Goal: Obtain resource: Download file/media

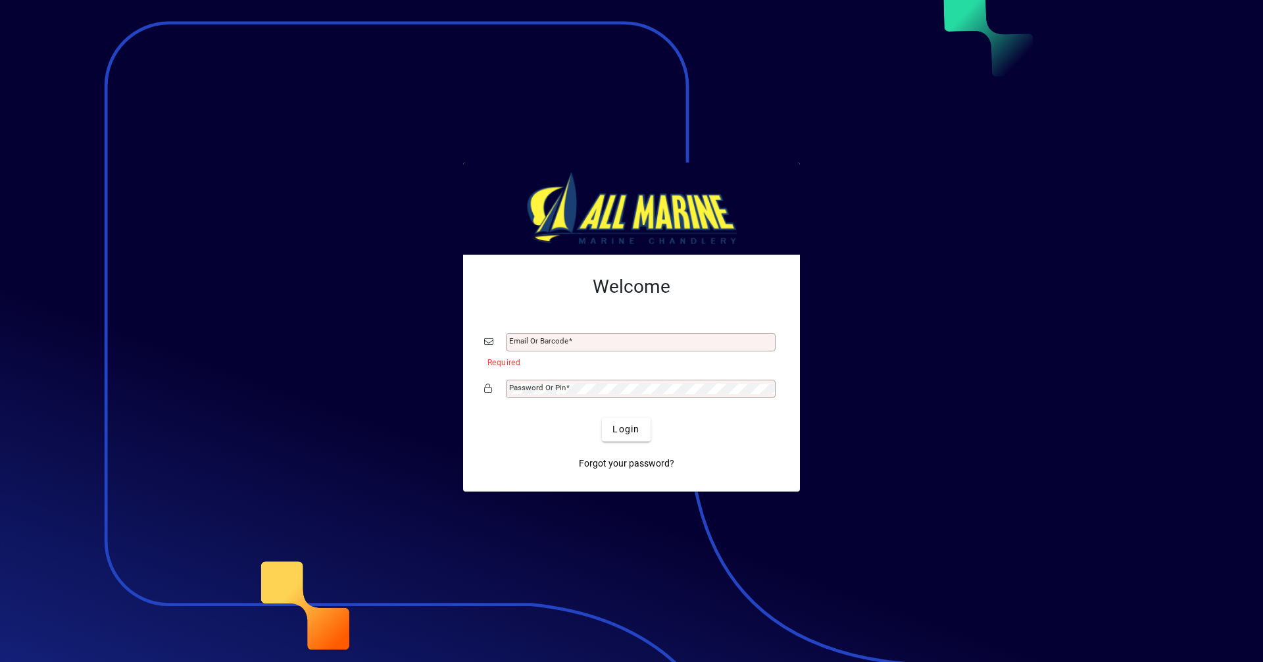
type input "**********"
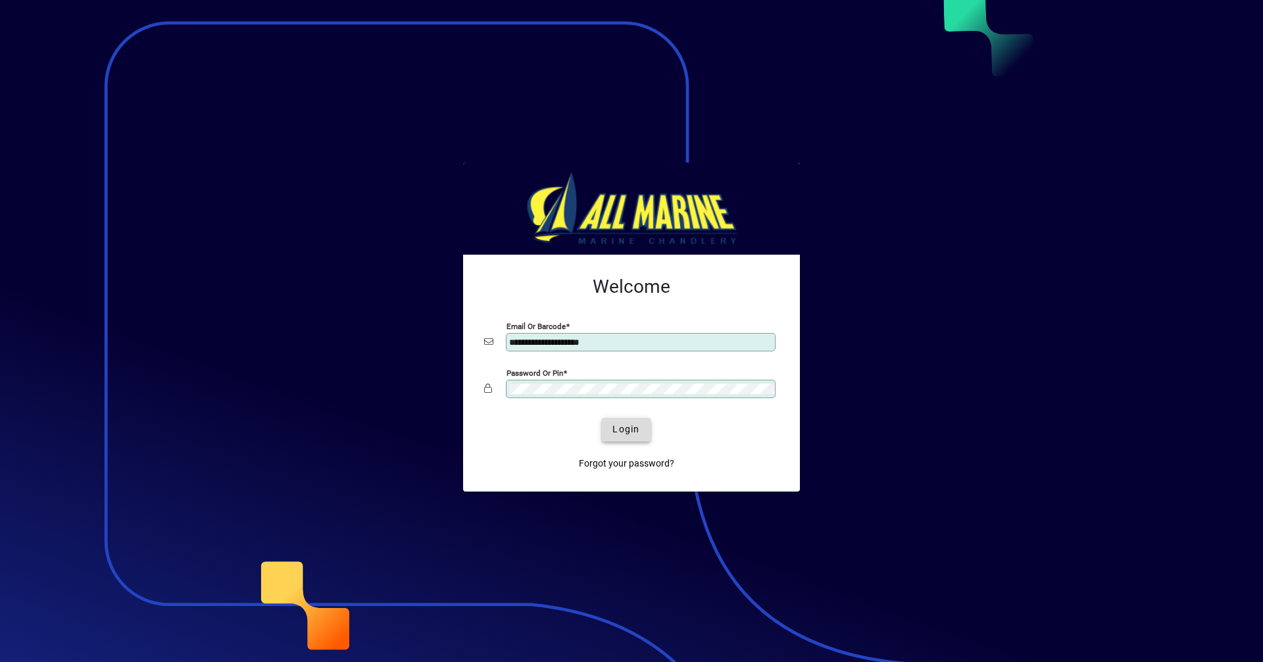
click at [644, 426] on span "submit" at bounding box center [626, 430] width 48 height 32
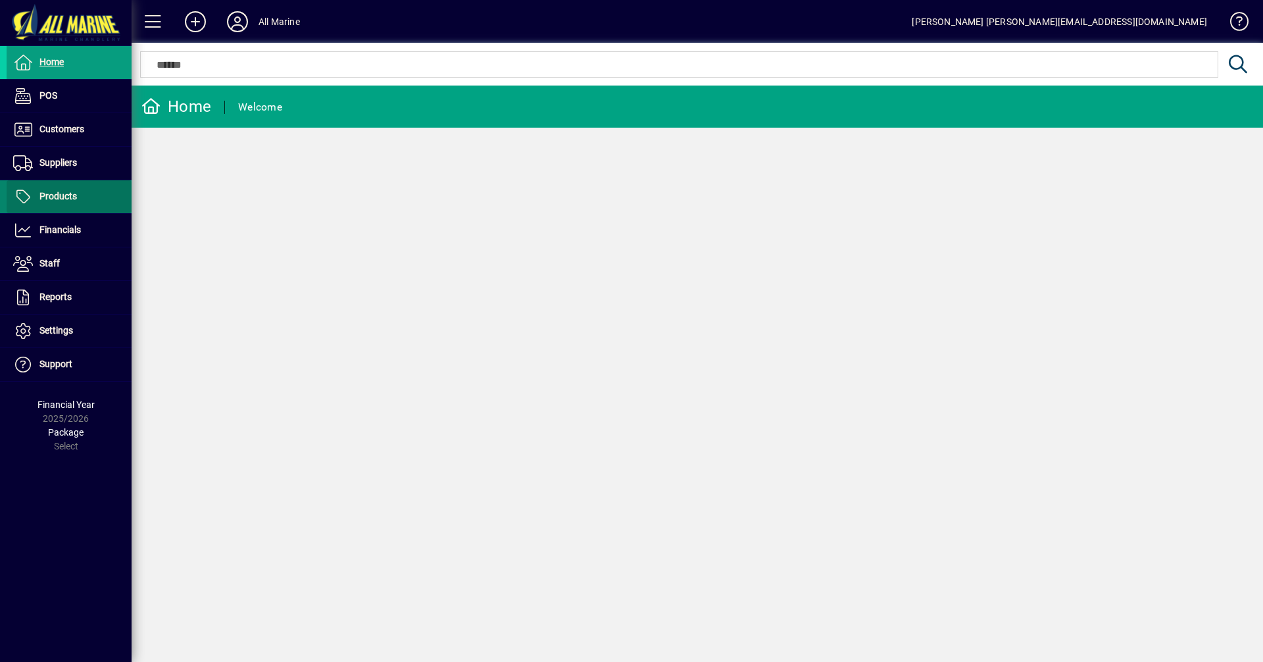
click at [69, 193] on span "Products" at bounding box center [57, 196] width 37 height 11
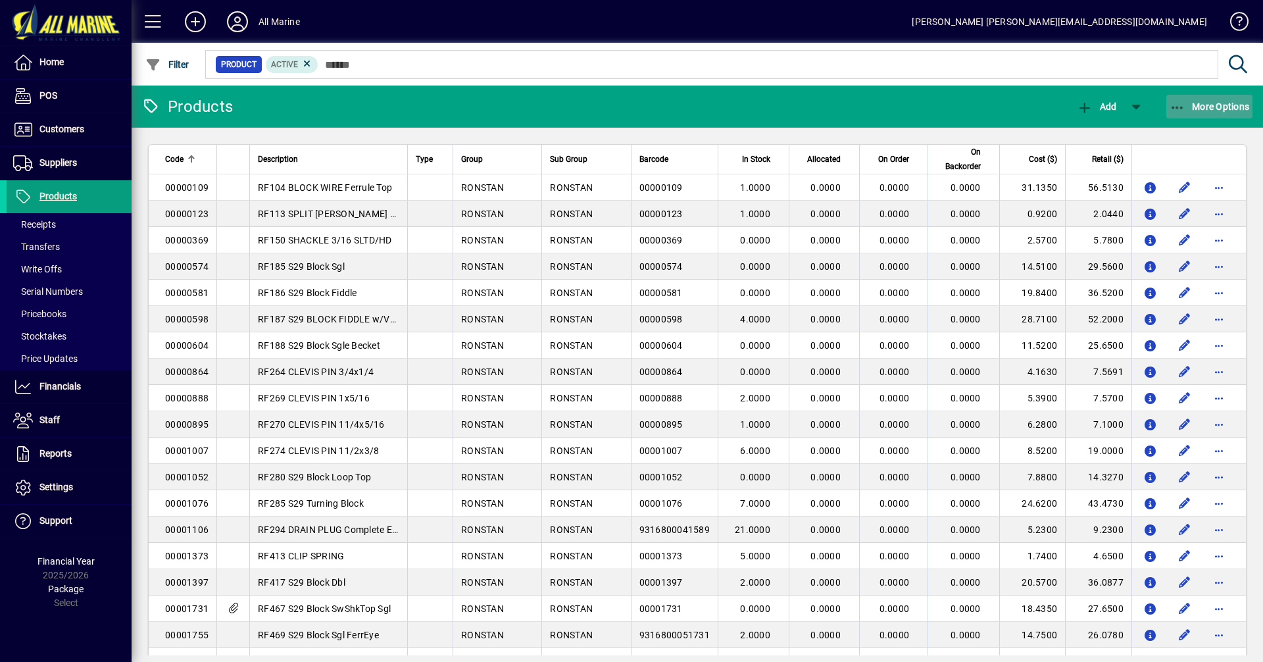
click at [1187, 107] on span "More Options" at bounding box center [1209, 106] width 80 height 11
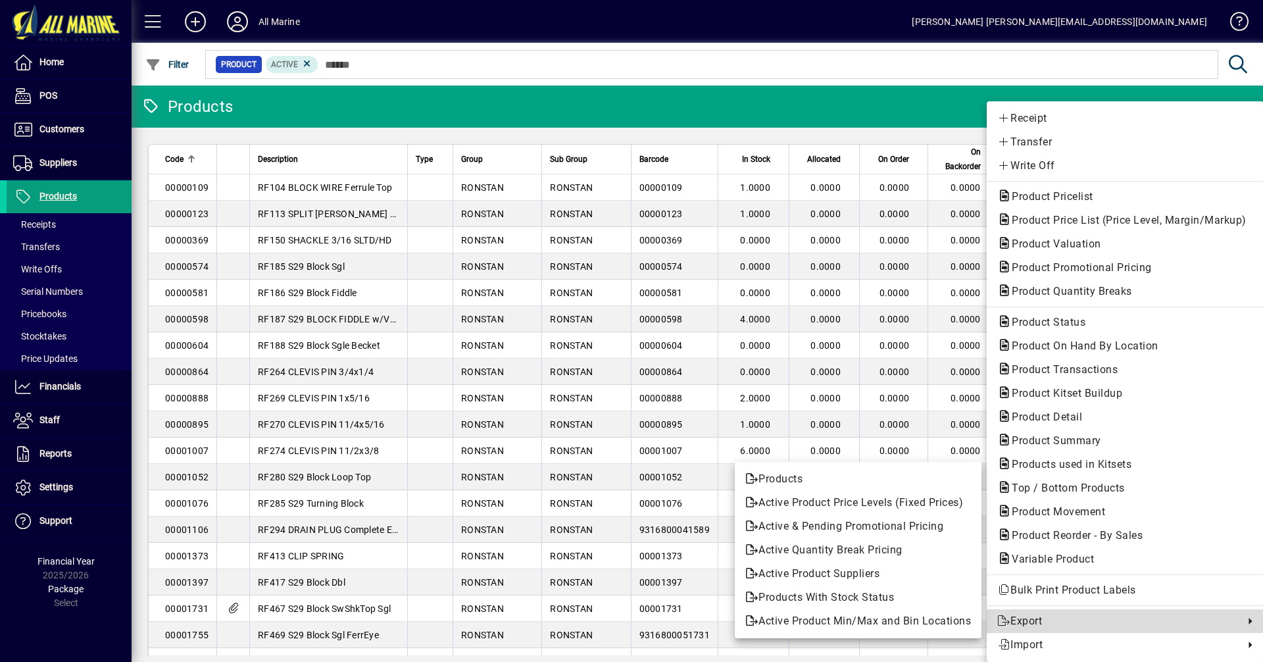
click at [1054, 615] on span "Export" at bounding box center [1117, 621] width 240 height 16
click at [792, 476] on span "Products" at bounding box center [858, 479] width 226 height 16
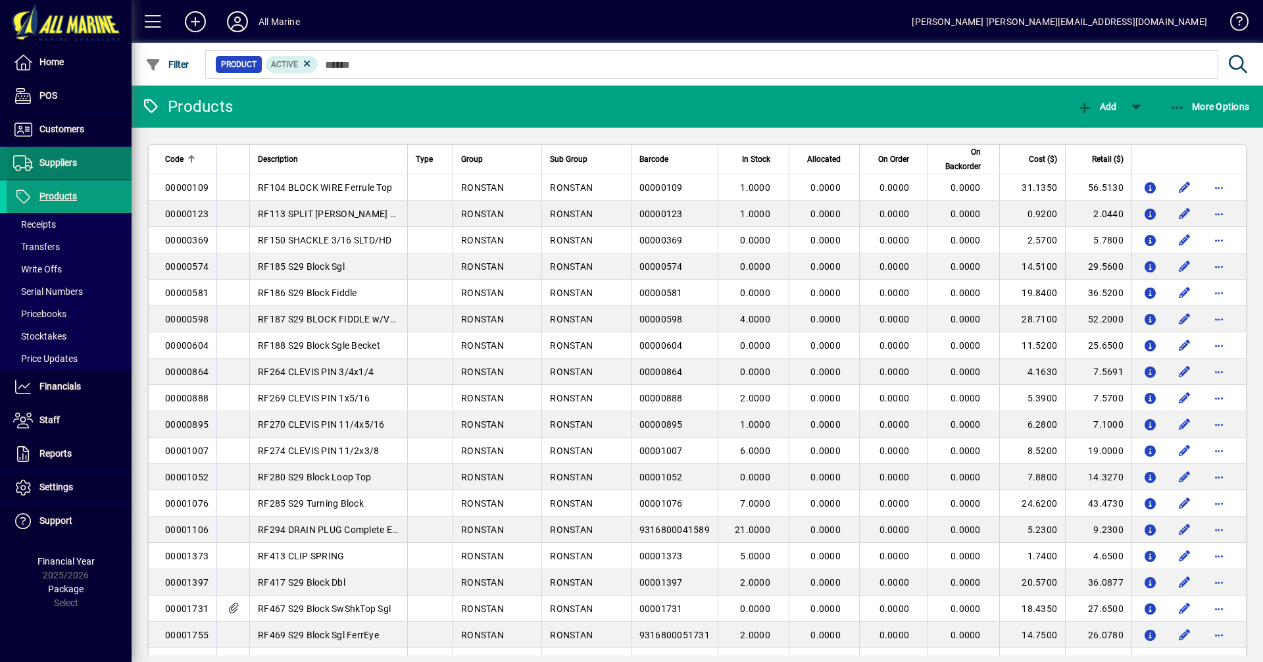
click at [57, 162] on span "Suppliers" at bounding box center [57, 162] width 37 height 11
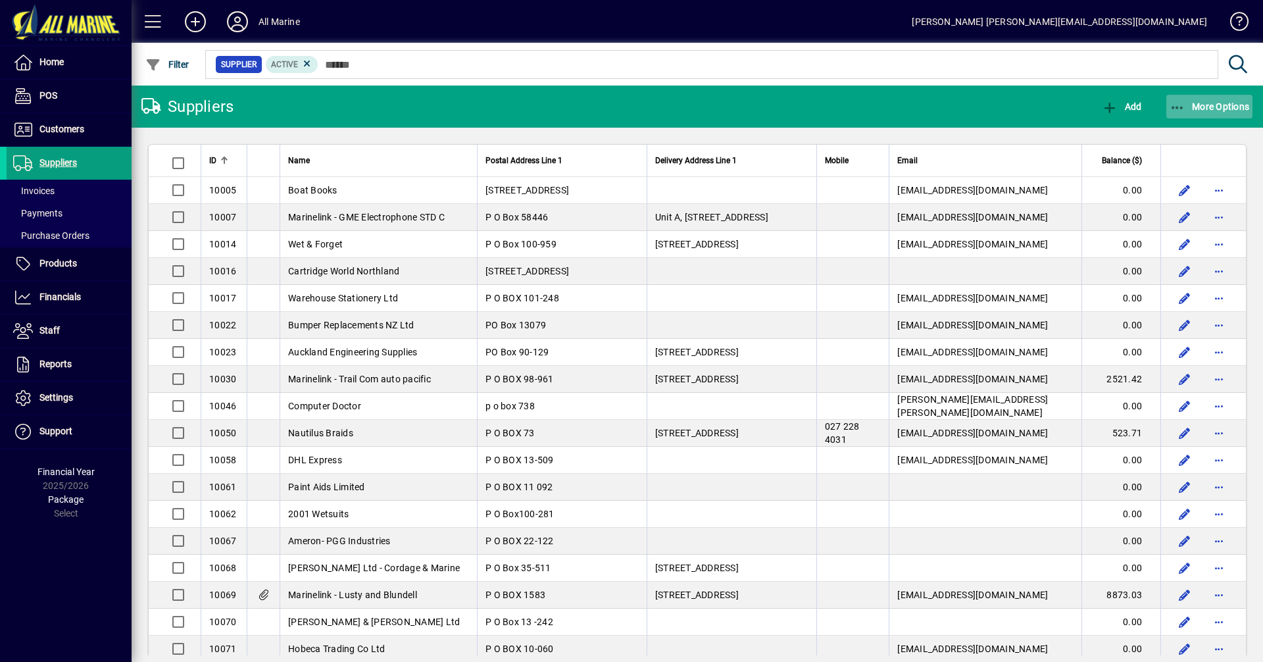
click at [1212, 107] on span "More Options" at bounding box center [1209, 106] width 80 height 11
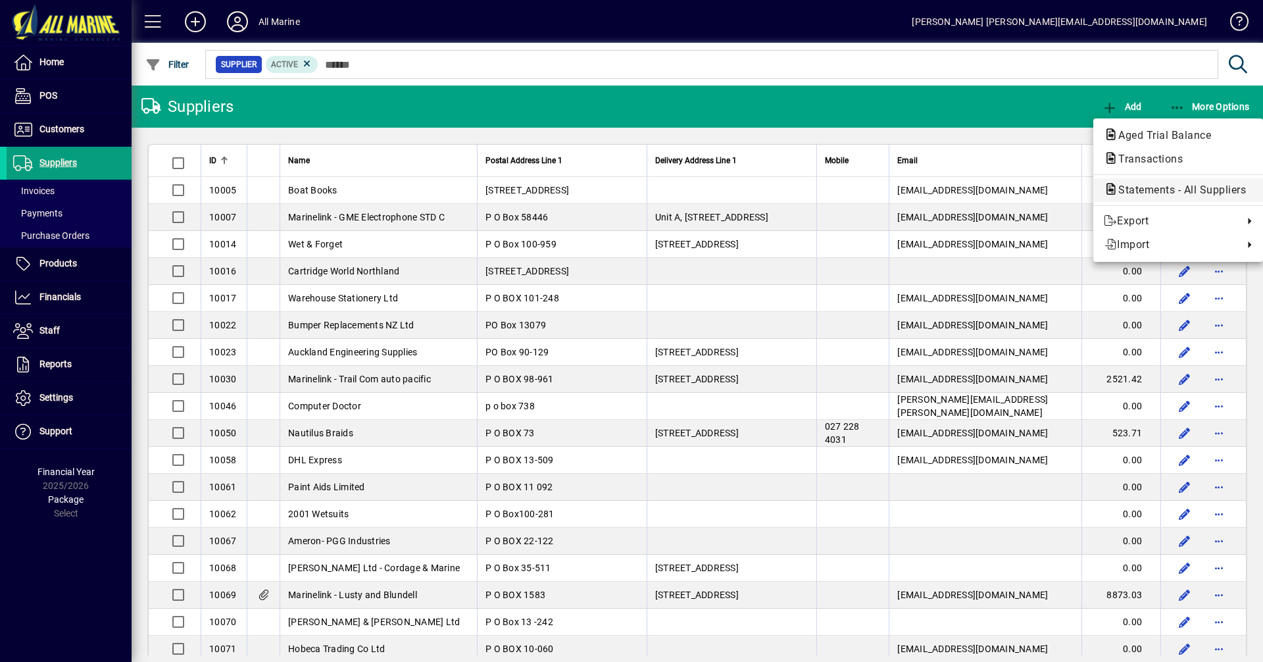
click at [1170, 189] on span "Statements - All Suppliers" at bounding box center [1178, 190] width 149 height 12
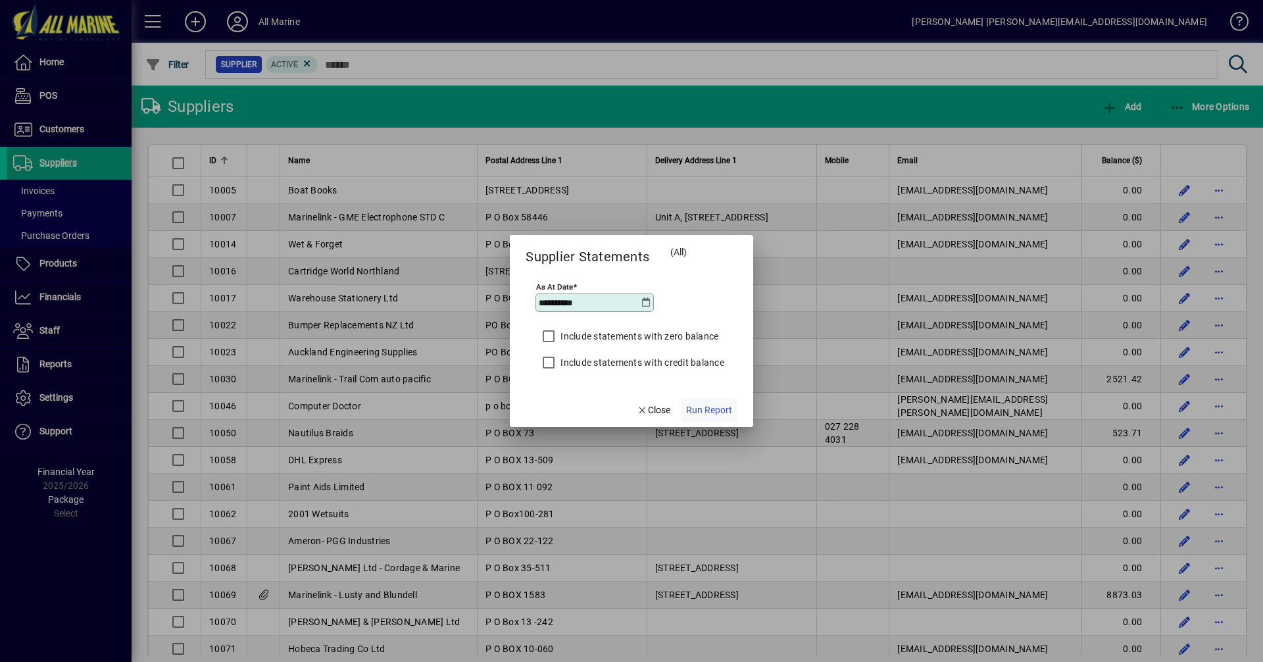
click at [714, 412] on span "Run Report" at bounding box center [709, 410] width 46 height 14
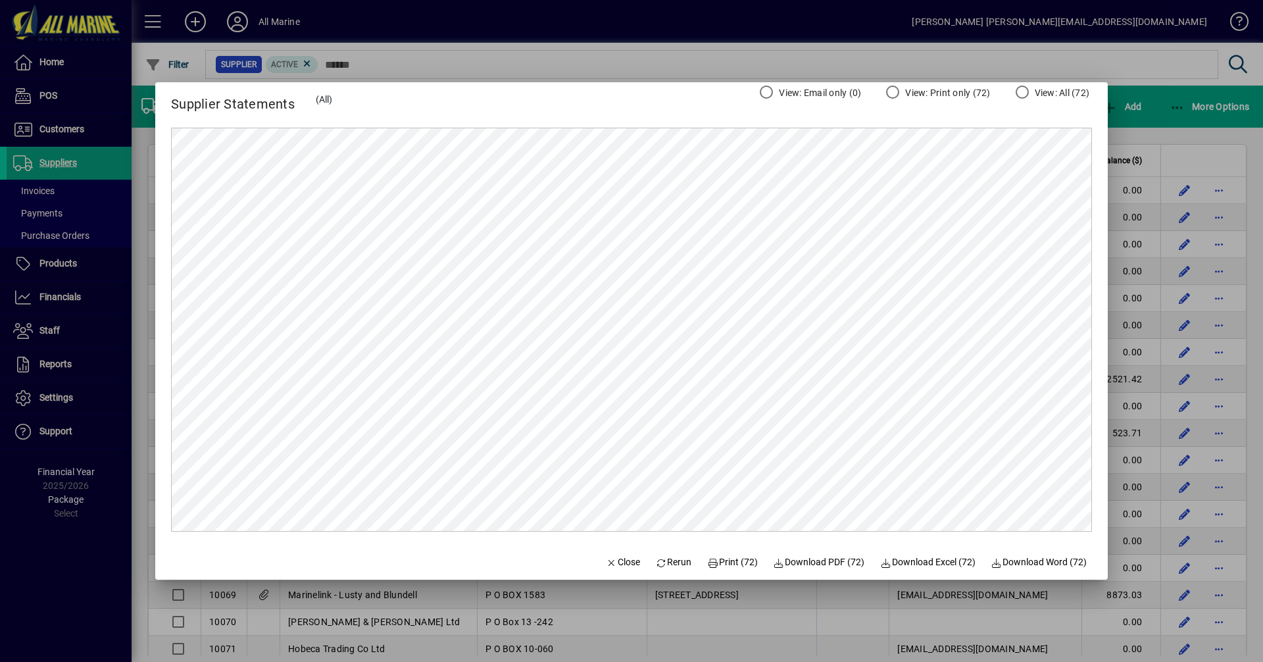
click at [1137, 121] on div at bounding box center [631, 331] width 1263 height 662
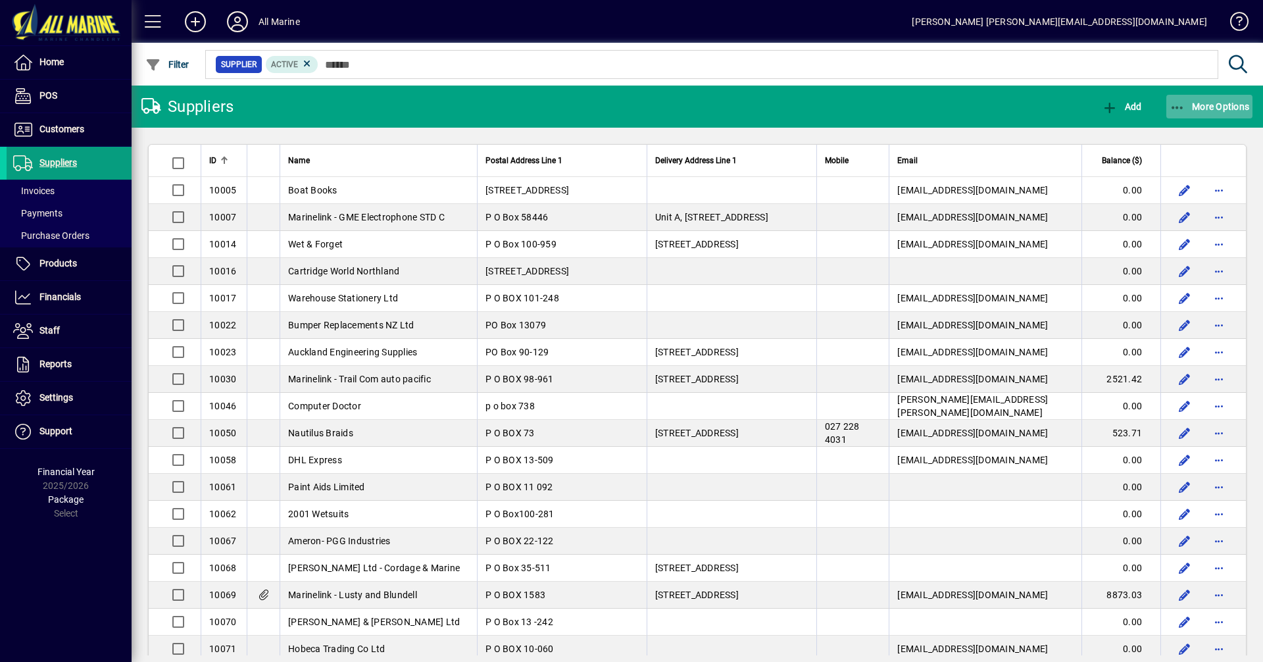
click at [1194, 101] on span "More Options" at bounding box center [1209, 106] width 80 height 11
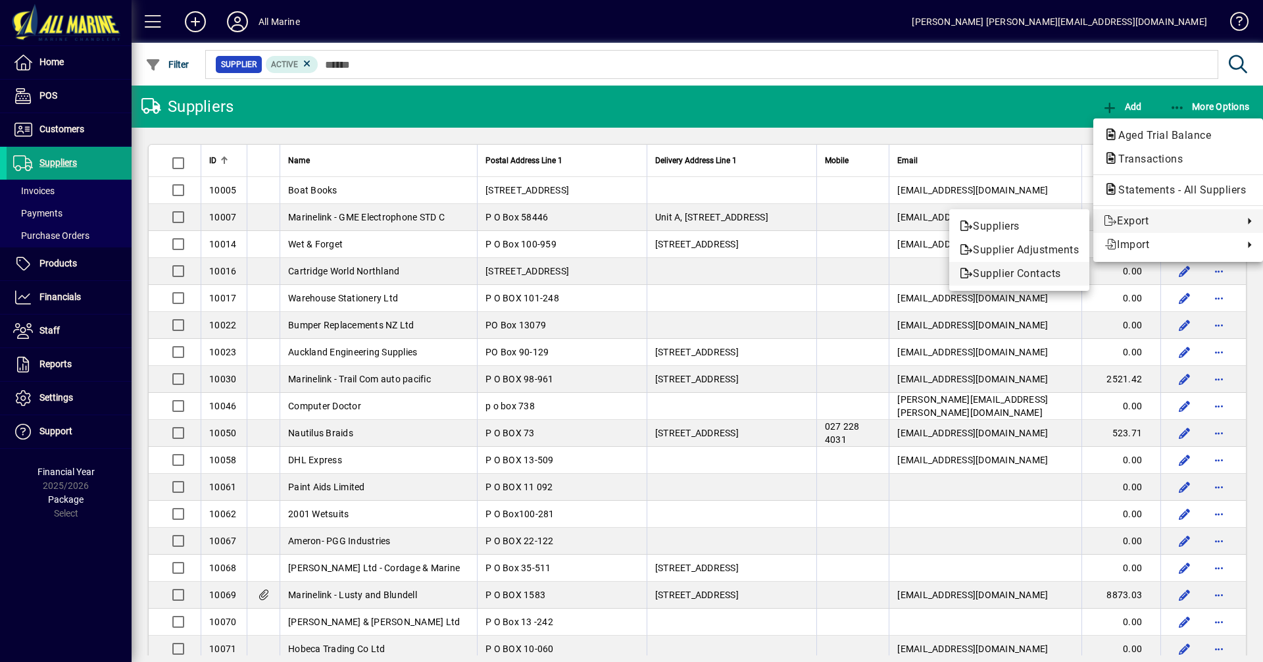
click at [1025, 271] on span "Supplier Contacts" at bounding box center [1019, 274] width 119 height 16
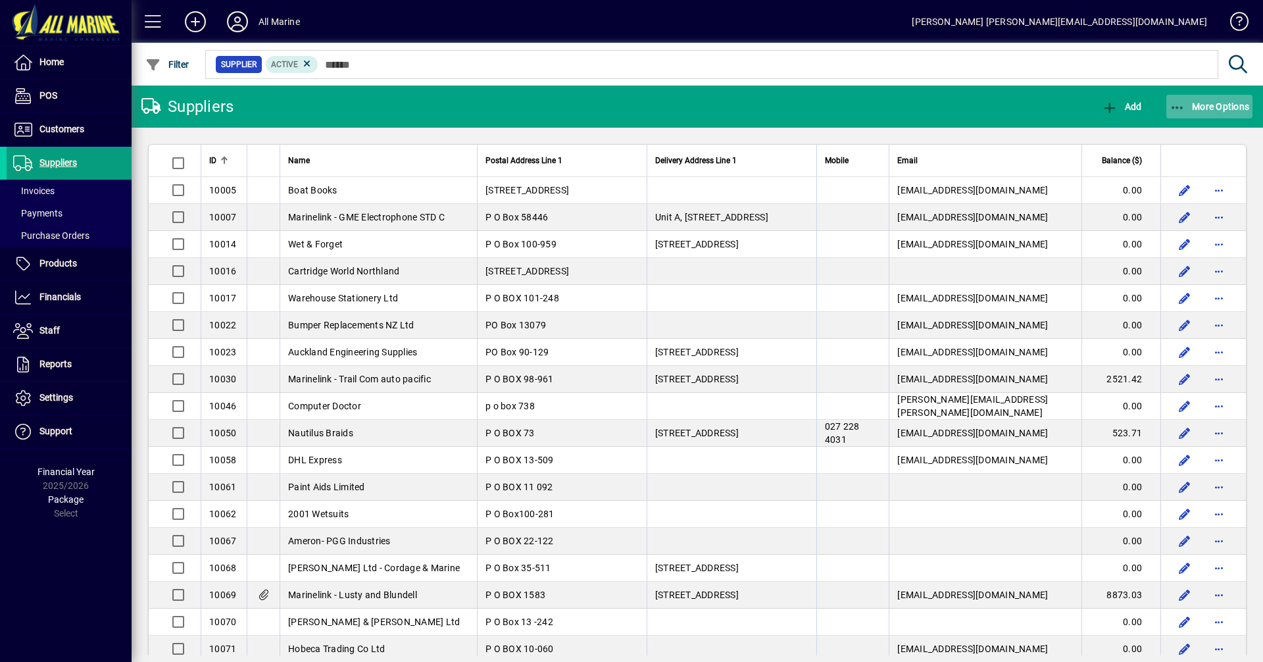
click at [1216, 109] on span "More Options" at bounding box center [1209, 106] width 80 height 11
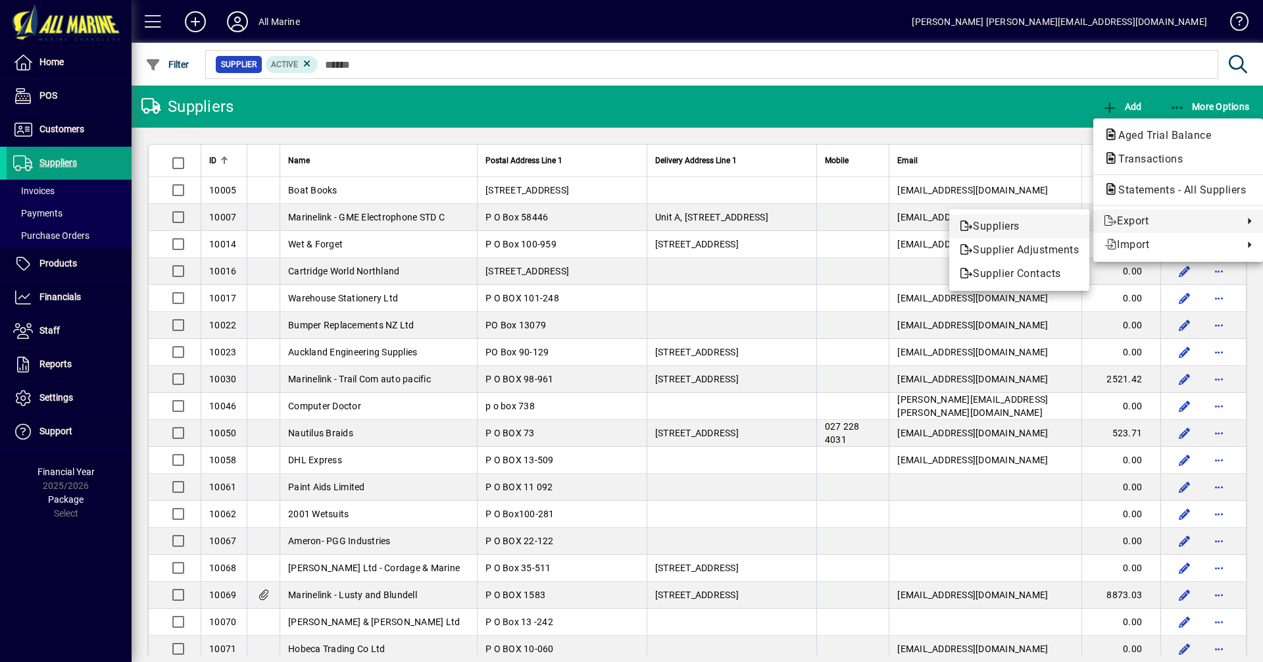
click at [977, 224] on span "Suppliers" at bounding box center [1019, 226] width 119 height 16
